Goal: Information Seeking & Learning: Learn about a topic

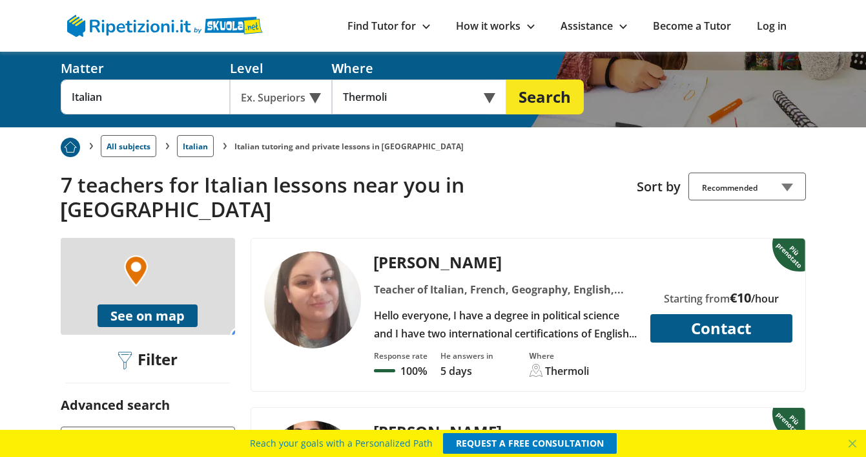
click at [192, 135] on link "Italian" at bounding box center [195, 146] width 37 height 22
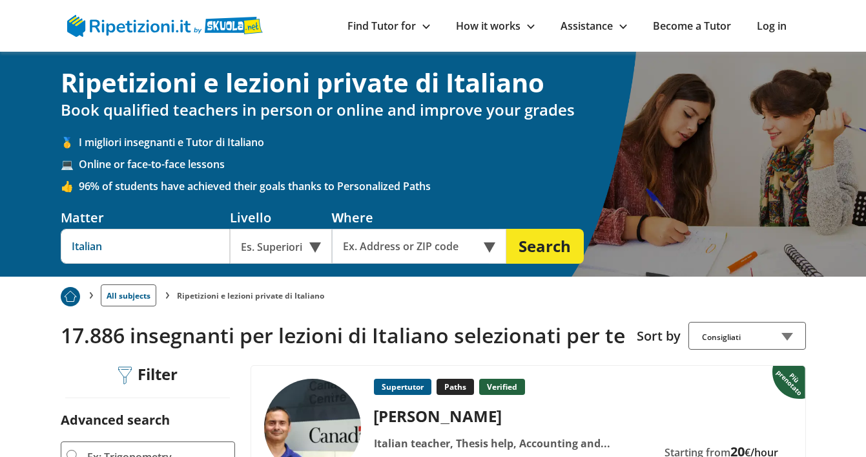
click at [163, 243] on input "Italian" at bounding box center [145, 246] width 169 height 35
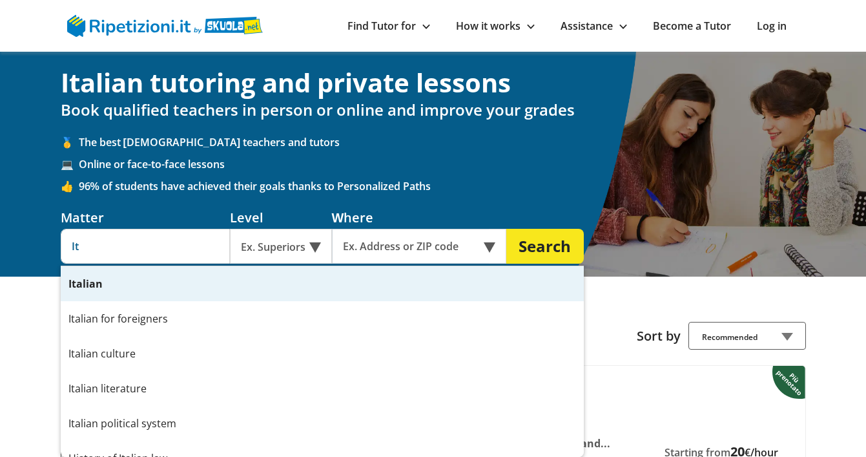
type input "I"
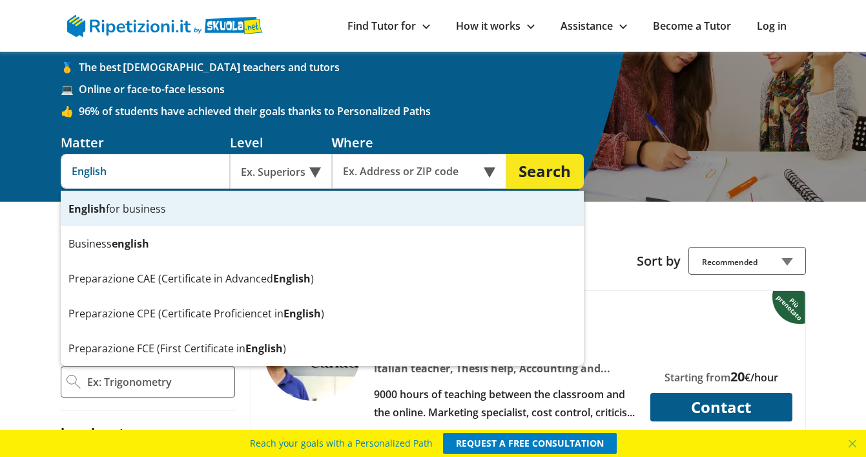
scroll to position [79, 0]
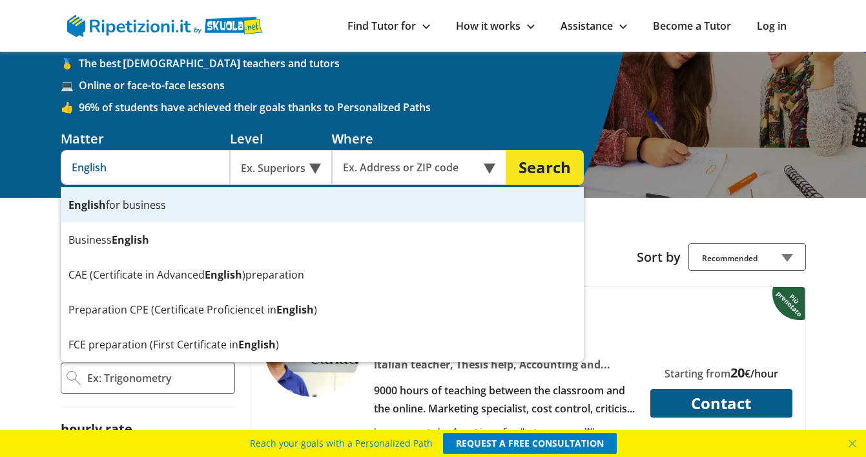
type input "English for business"
click at [545, 169] on button "Search" at bounding box center [545, 167] width 78 height 35
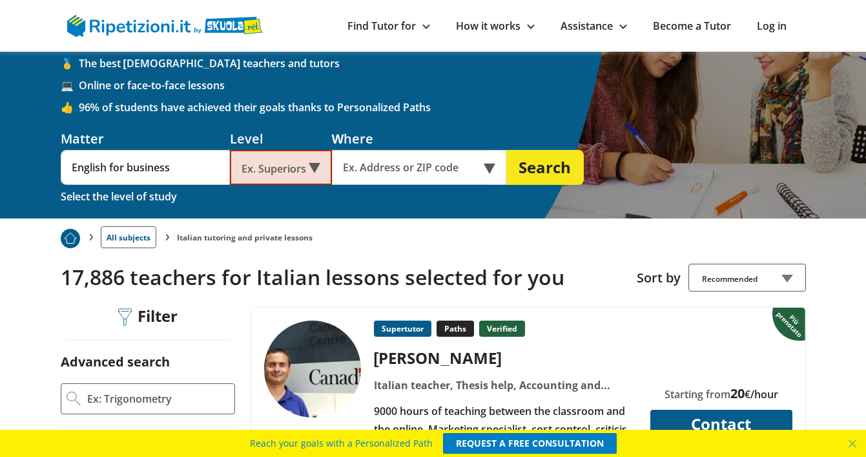
click at [314, 166] on div "Ex. Superiors" at bounding box center [281, 167] width 102 height 35
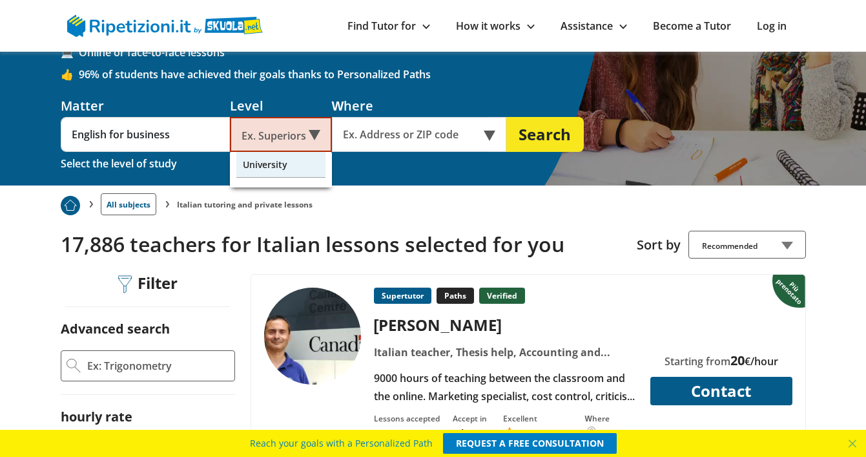
scroll to position [109, 0]
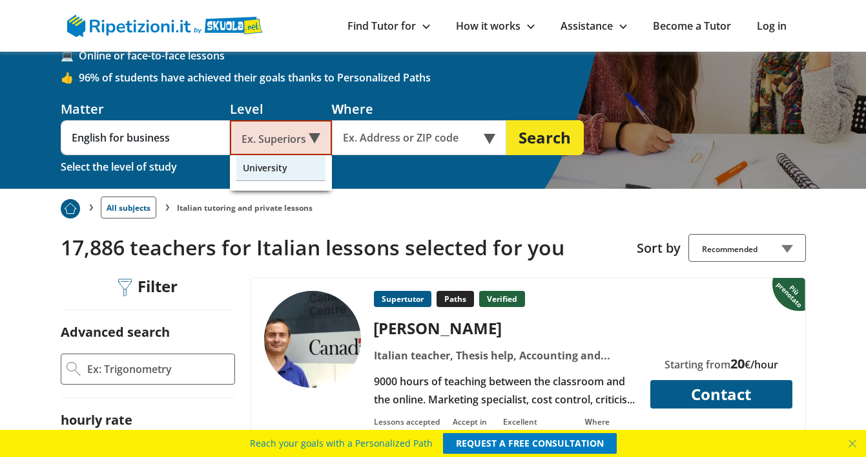
click at [295, 167] on div "University" at bounding box center [280, 168] width 89 height 26
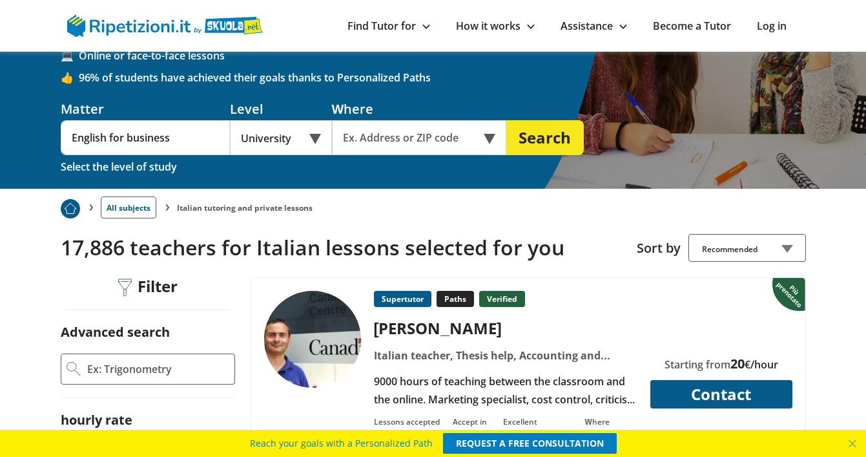
click at [528, 138] on button "Search" at bounding box center [545, 137] width 78 height 35
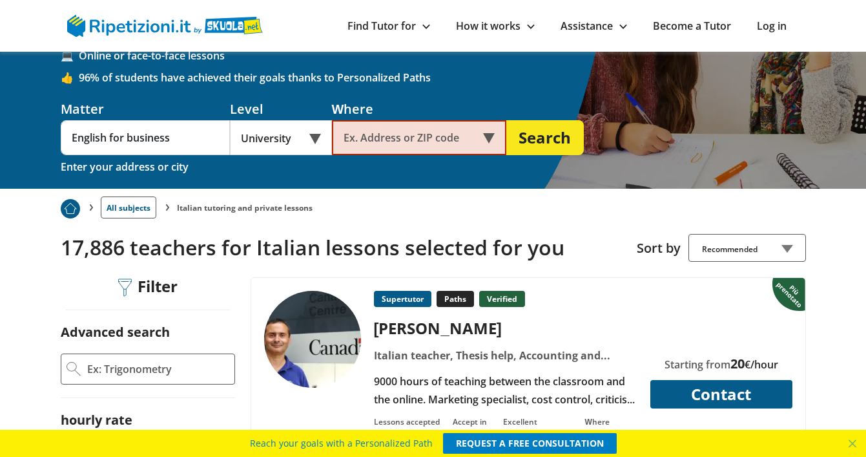
click at [358, 140] on input "text" at bounding box center [410, 137] width 157 height 35
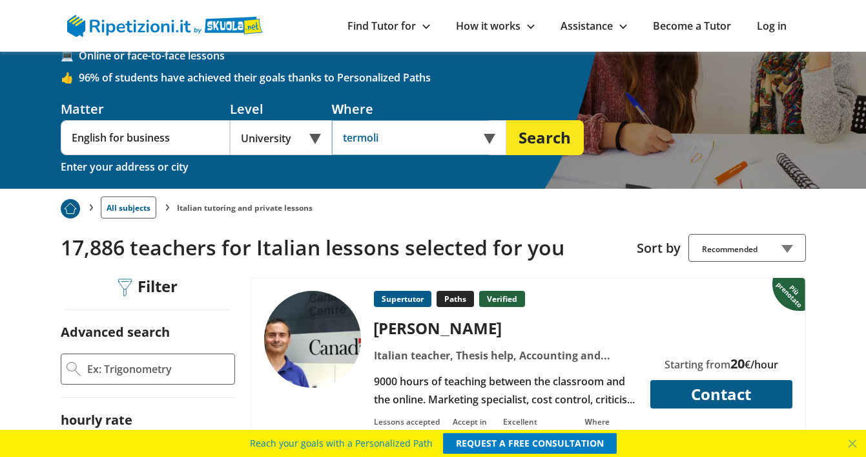
type input "termoli"
click at [545, 140] on button "Search" at bounding box center [545, 137] width 78 height 35
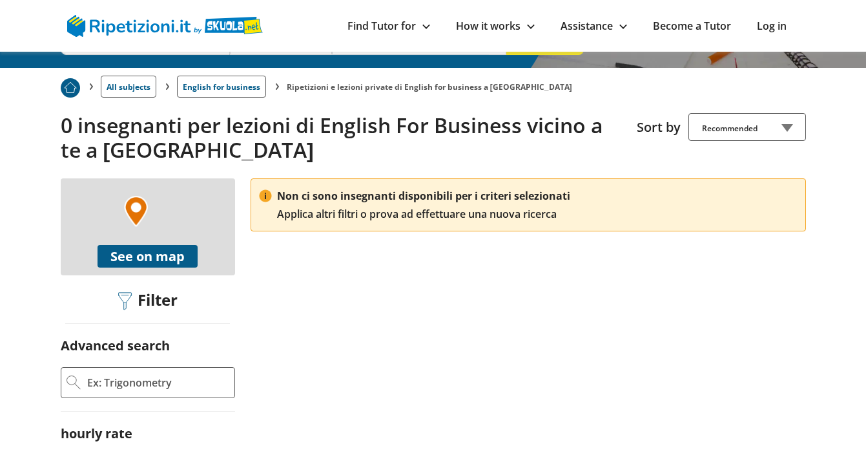
scroll to position [241, 0]
